Goal: Navigation & Orientation: Go to known website

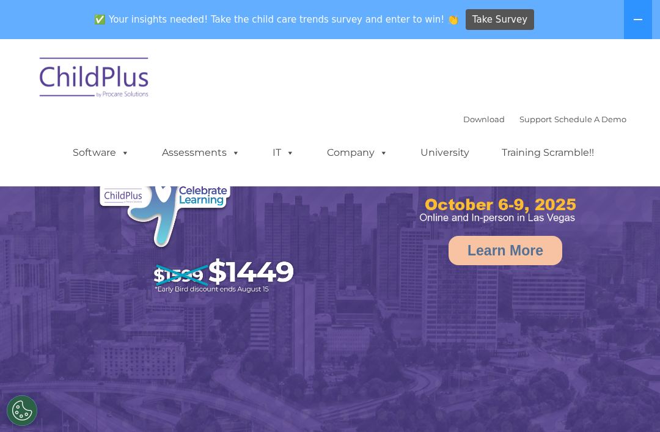
select select "MEDIUM"
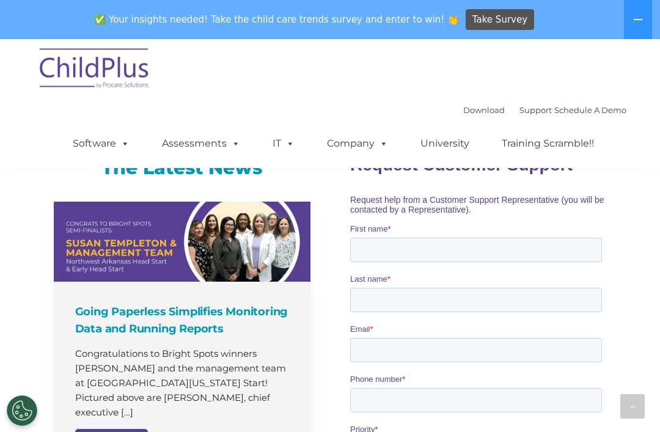
scroll to position [838, 0]
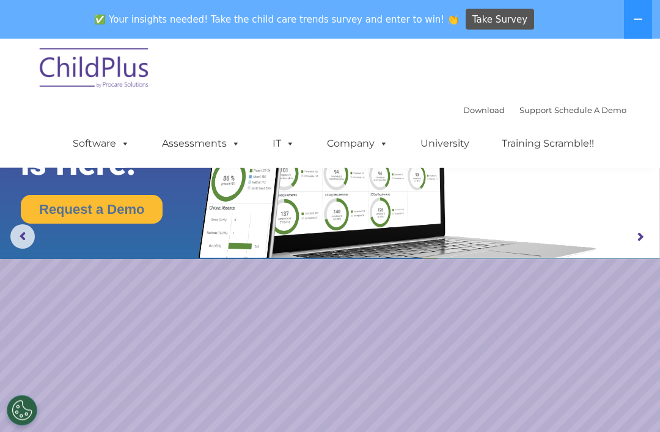
click at [637, 18] on icon at bounding box center [638, 20] width 10 height 10
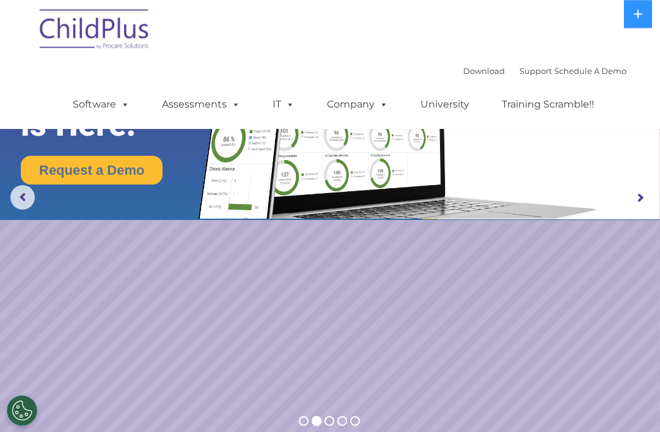
scroll to position [0, 0]
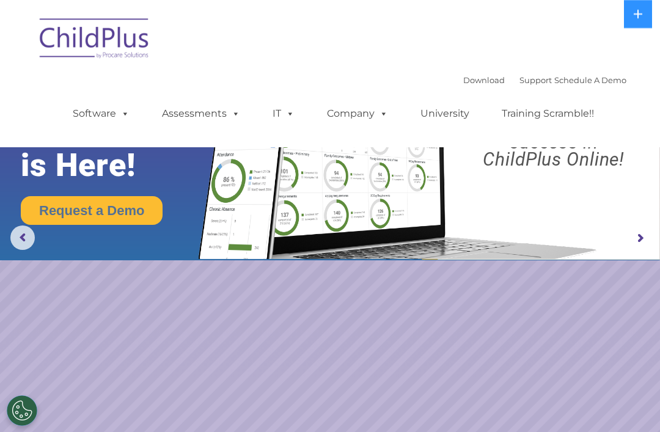
click at [120, 48] on img at bounding box center [95, 40] width 122 height 61
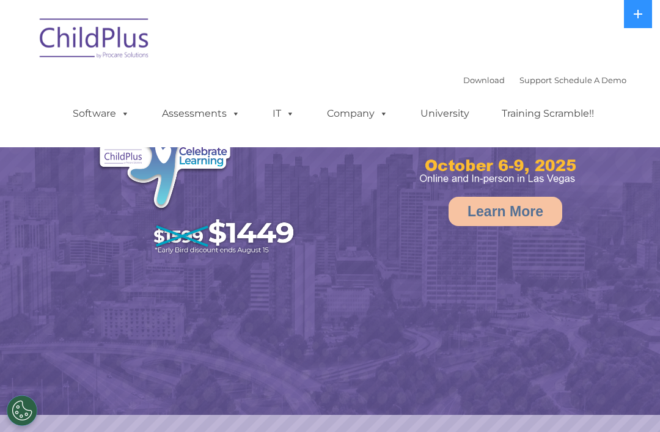
select select "MEDIUM"
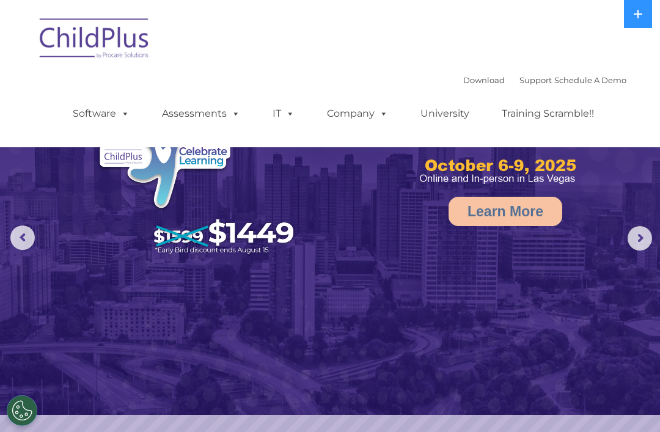
click at [633, 239] on rs-arrow at bounding box center [639, 238] width 24 height 24
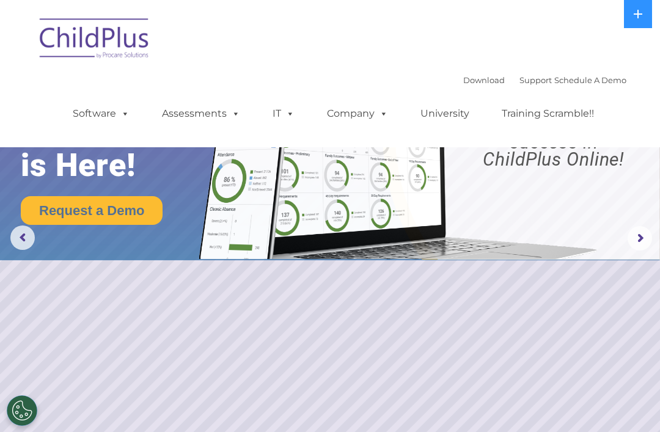
click at [639, 243] on rs-arrow at bounding box center [639, 238] width 24 height 24
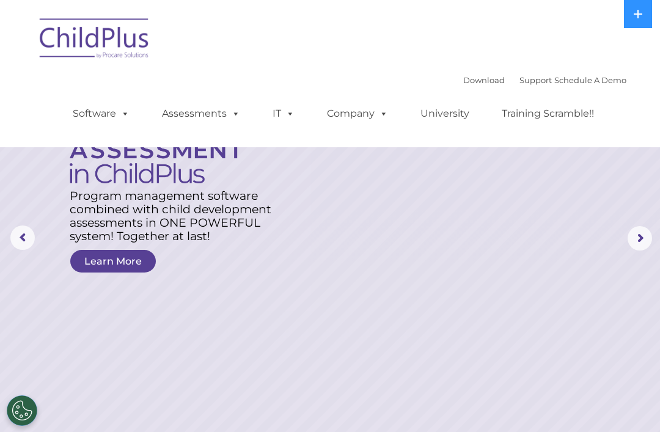
click at [641, 239] on rs-arrow at bounding box center [639, 238] width 24 height 24
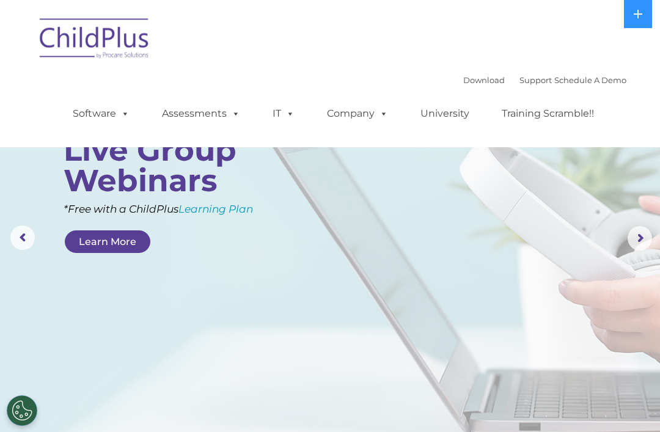
click at [635, 237] on rs-arrow at bounding box center [639, 238] width 24 height 24
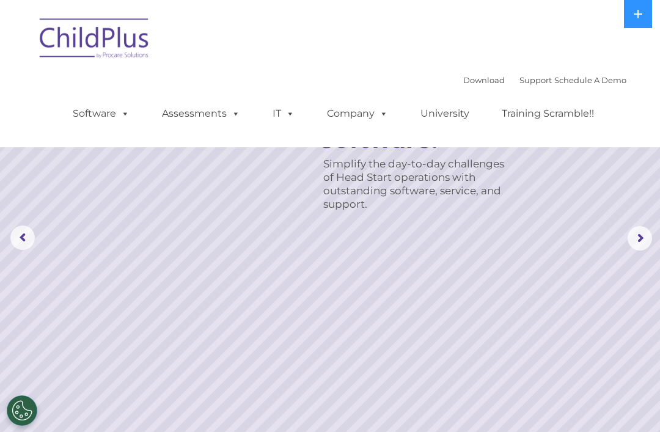
click at [637, 235] on rs-arrow at bounding box center [639, 238] width 24 height 24
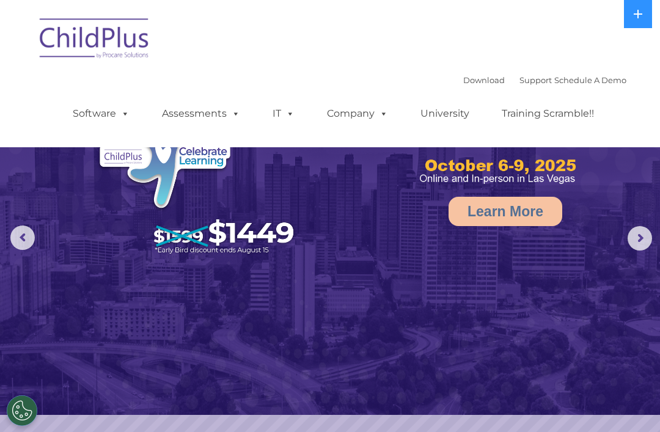
click at [643, 240] on rs-arrow at bounding box center [639, 238] width 24 height 24
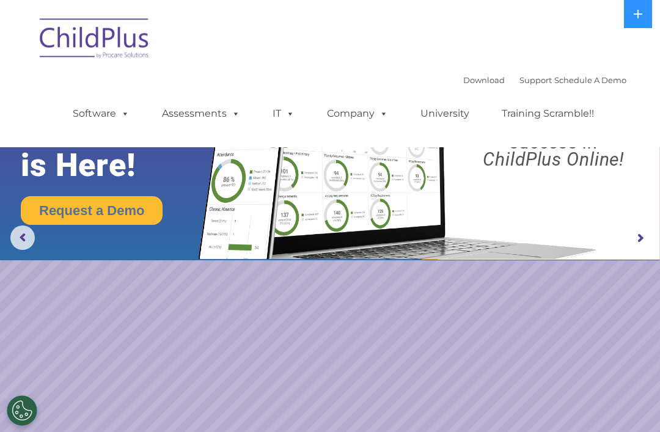
click at [71, 39] on img at bounding box center [95, 40] width 122 height 61
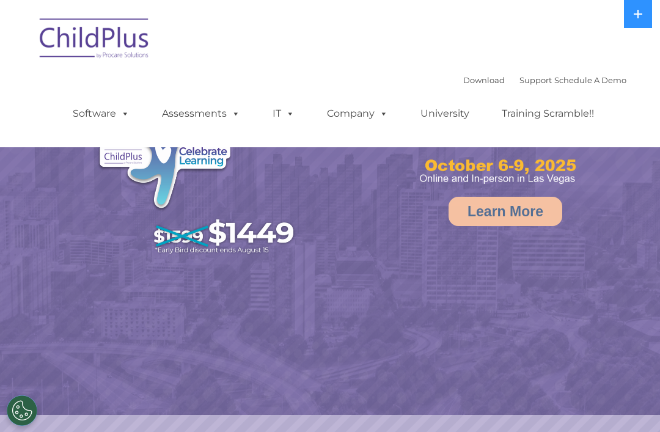
select select "MEDIUM"
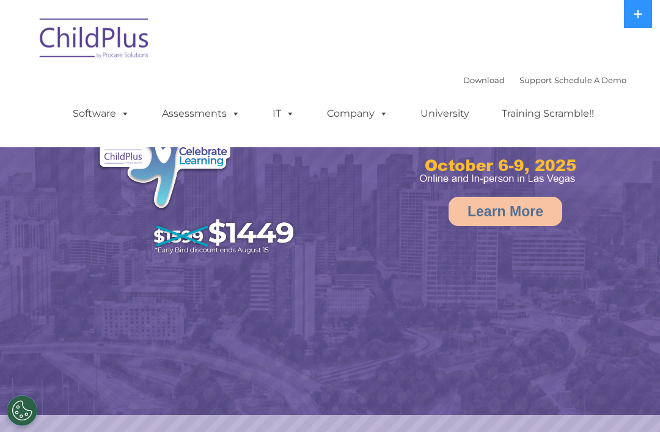
select select "MEDIUM"
